Goal: Find contact information: Find contact information

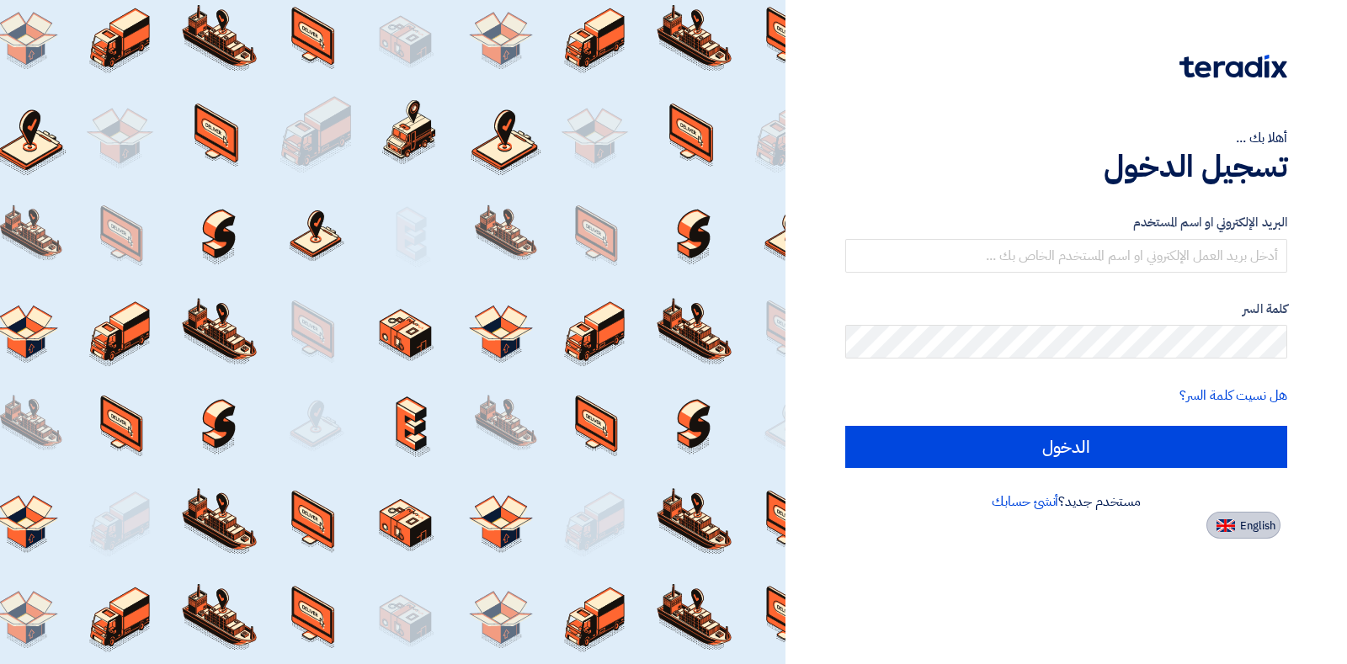
click at [1247, 524] on span "English" at bounding box center [1257, 526] width 35 height 12
type input "Sign in"
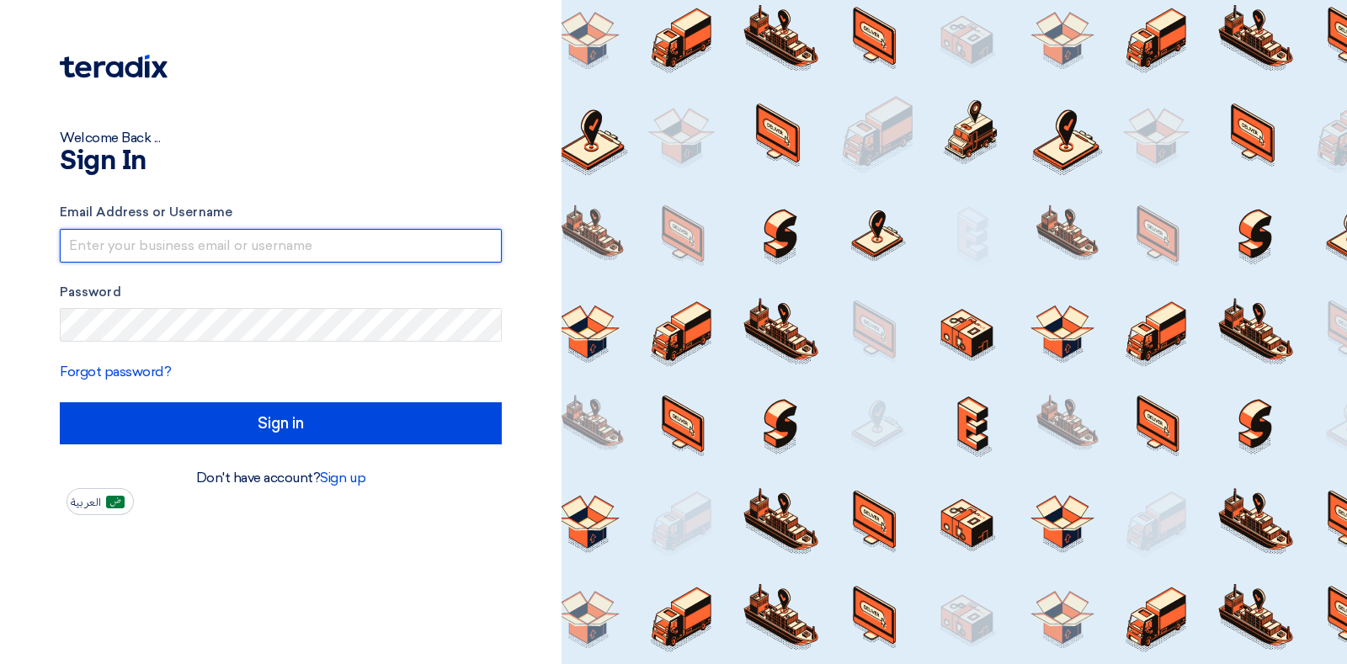
click at [251, 247] on input "text" at bounding box center [281, 246] width 442 height 34
type input "[PERSON_NAME][EMAIL_ADDRESS][PERSON_NAME][DOMAIN_NAME]"
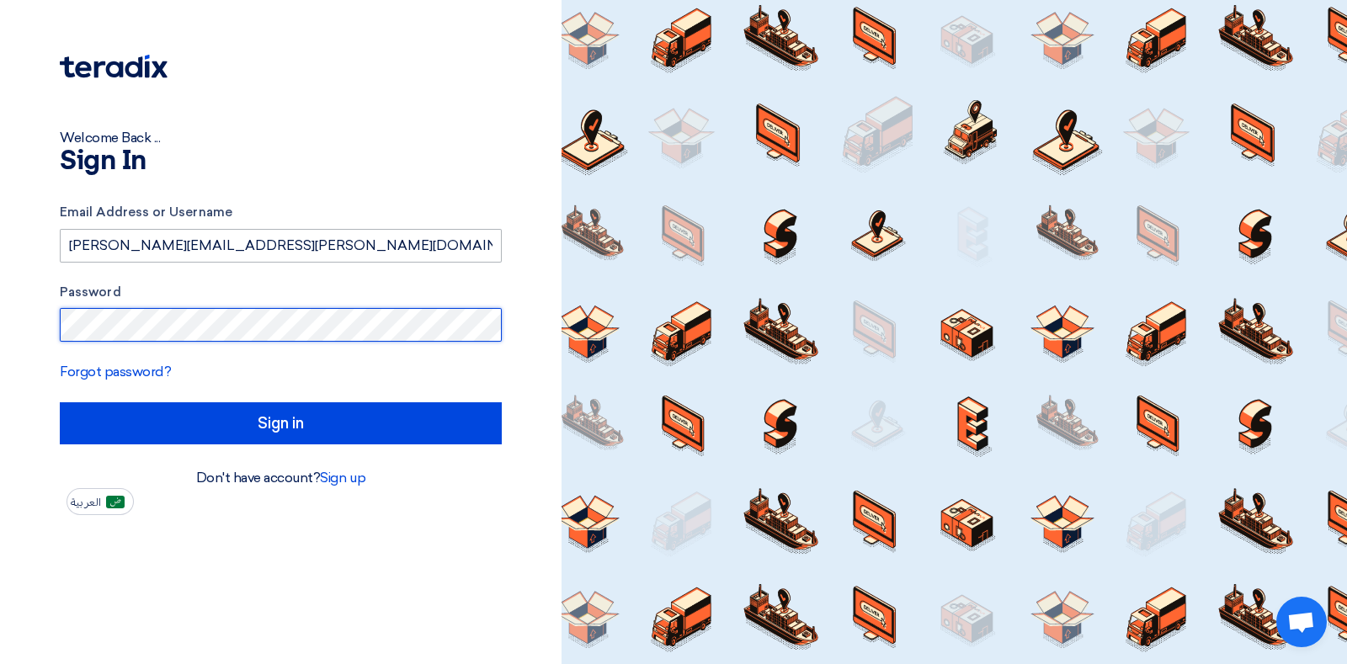
click at [60, 402] on input "Sign in" at bounding box center [281, 423] width 442 height 42
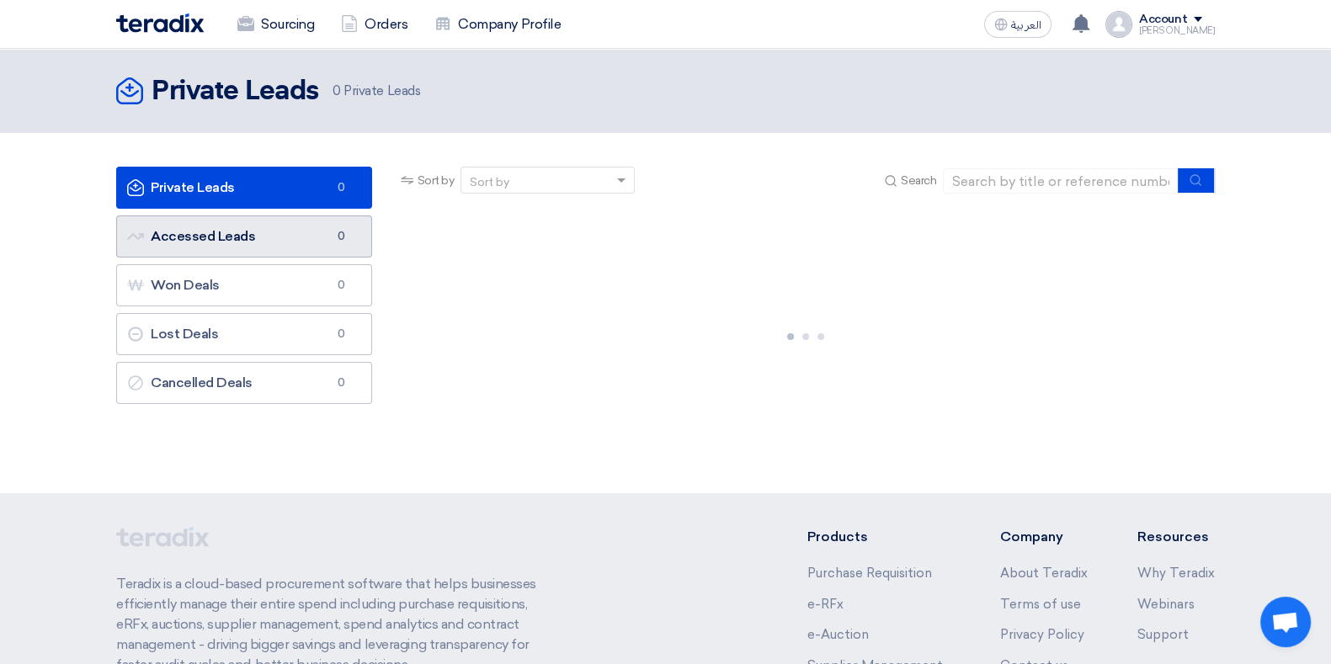
click at [251, 247] on link "Accessed Leads Accessed Leads 0" at bounding box center [244, 236] width 256 height 42
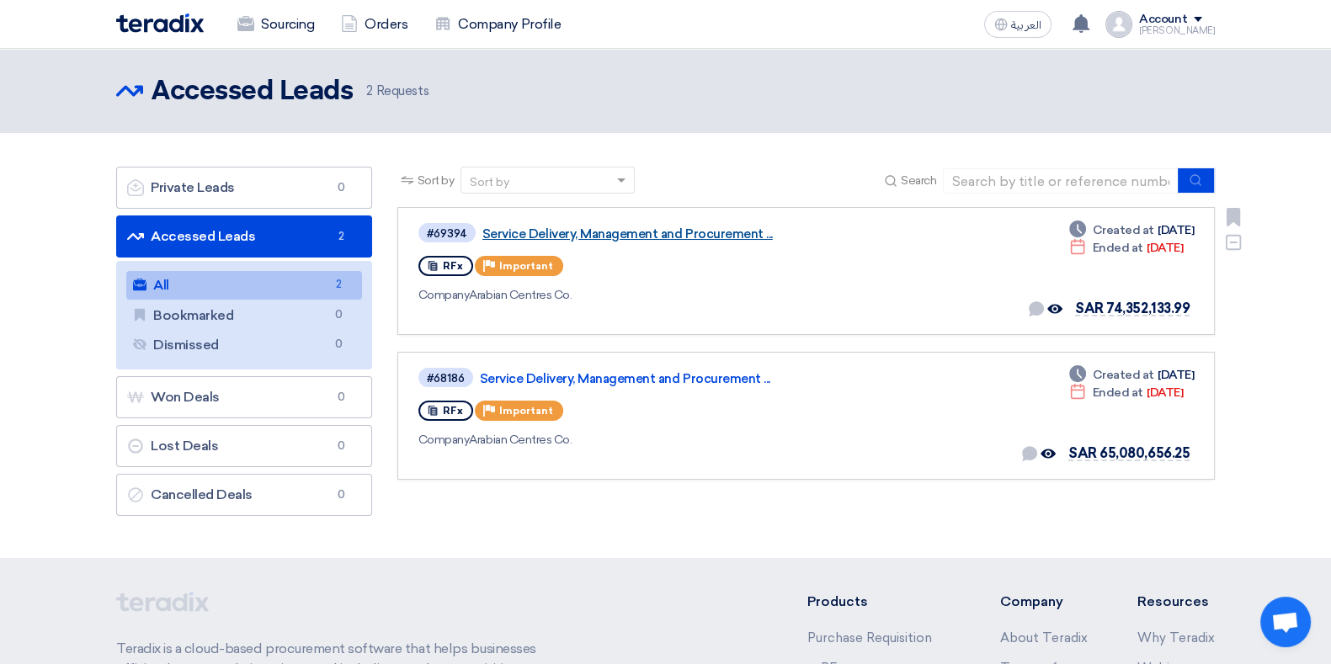
click at [593, 236] on link "Service Delivery, Management and Procurement ..." at bounding box center [692, 233] width 421 height 15
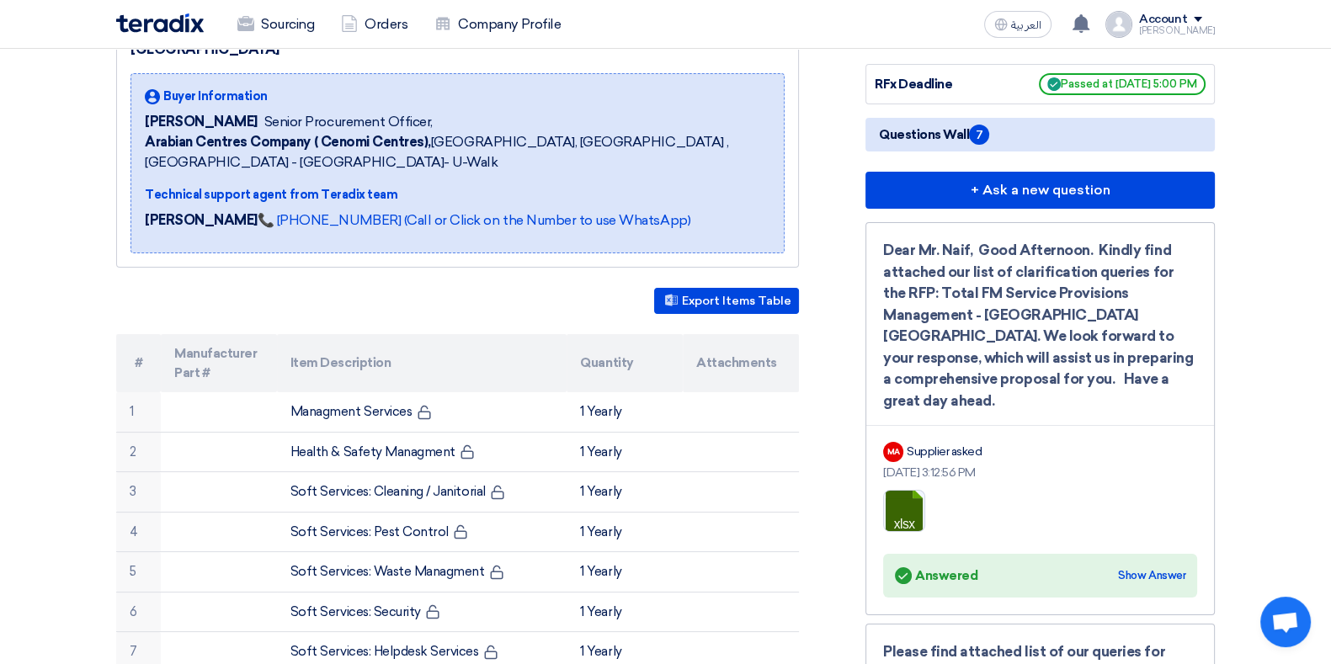
scroll to position [248, 0]
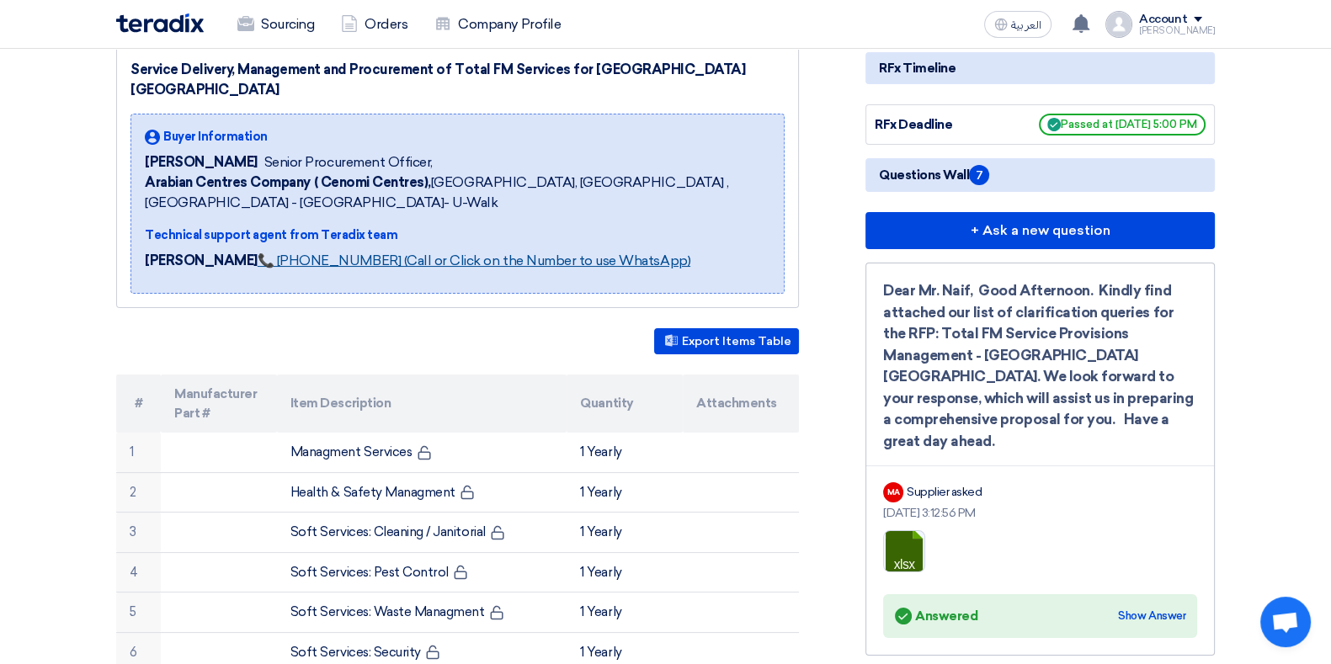
click at [593, 253] on link "📞 [PHONE_NUMBER] (Call or Click on the Number to use WhatsApp)" at bounding box center [474, 261] width 433 height 16
